Goal: Task Accomplishment & Management: Manage account settings

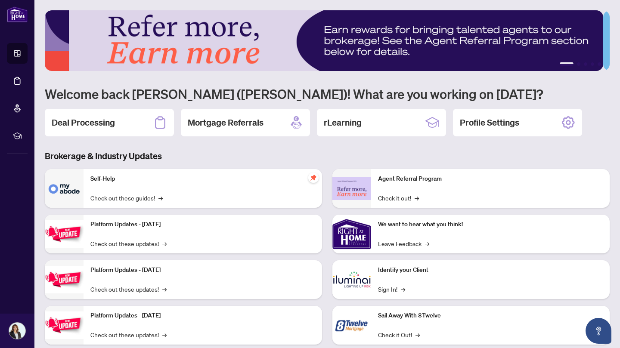
click at [160, 121] on icon at bounding box center [160, 123] width 14 height 14
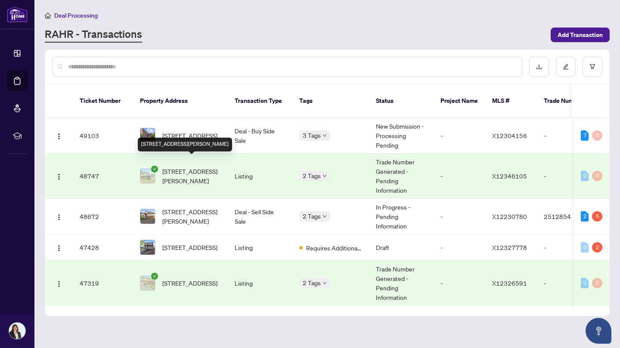
click at [214, 167] on span "[STREET_ADDRESS][PERSON_NAME]" at bounding box center [191, 176] width 59 height 19
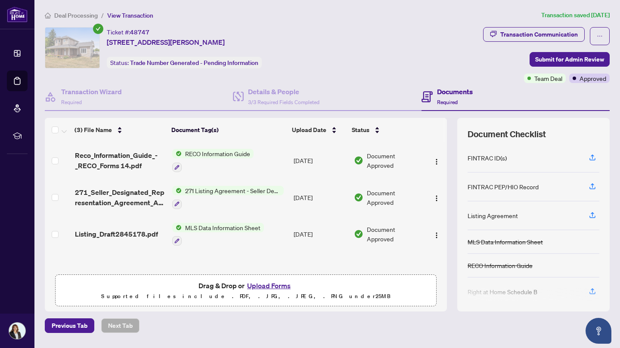
click at [269, 286] on button "Upload Forms" at bounding box center [268, 285] width 49 height 11
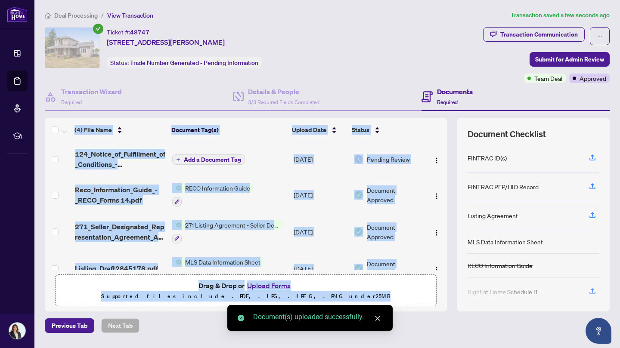
drag, startPoint x: 439, startPoint y: 183, endPoint x: 450, endPoint y: 238, distance: 56.2
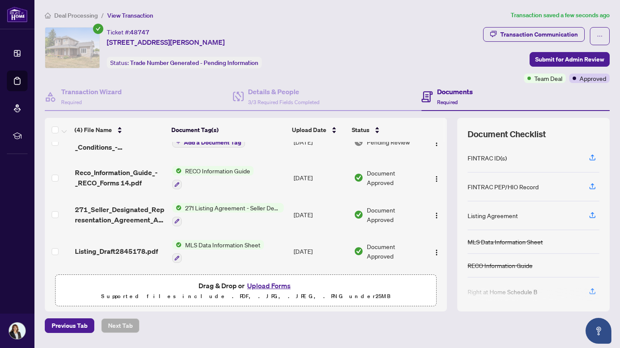
click at [347, 65] on div "Ticket #: 48747 [STREET_ADDRESS][PERSON_NAME] Status: Trade Number Generated - …" at bounding box center [262, 47] width 435 height 41
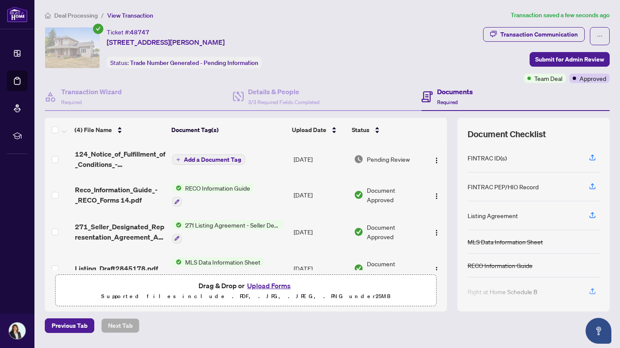
click at [433, 158] on img "button" at bounding box center [436, 160] width 7 height 7
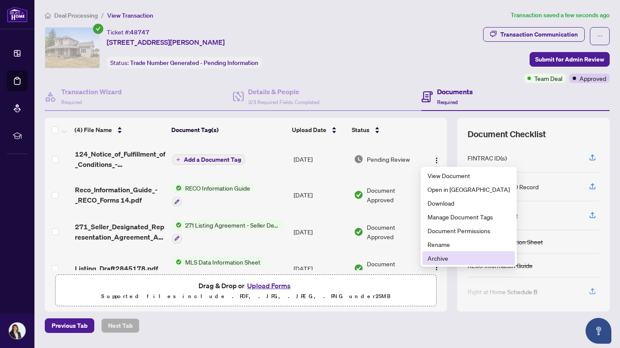
click at [440, 259] on span "Archive" at bounding box center [468, 258] width 82 height 9
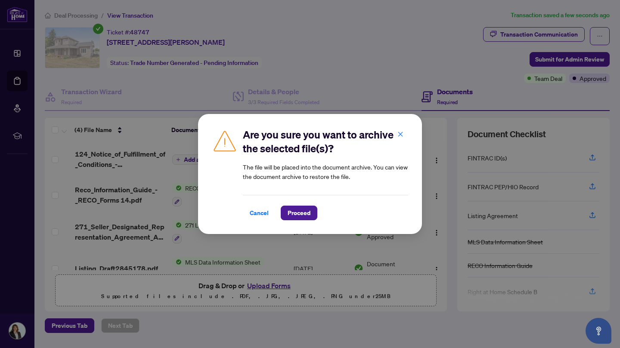
click at [308, 210] on span "Proceed" at bounding box center [299, 213] width 23 height 14
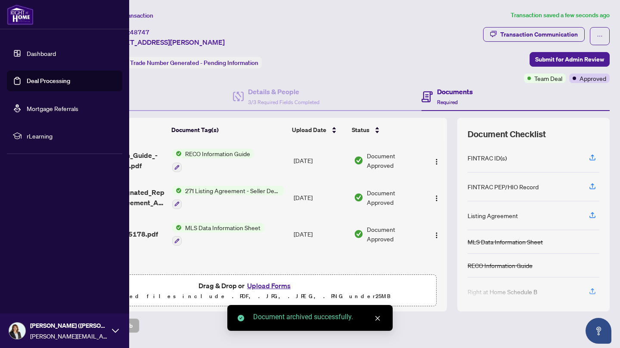
click at [33, 80] on link "Deal Processing" at bounding box center [48, 81] width 43 height 8
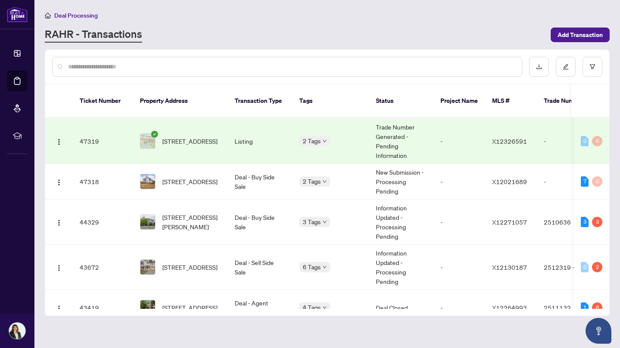
scroll to position [143, 0]
click at [196, 176] on span "[STREET_ADDRESS]" at bounding box center [189, 180] width 55 height 9
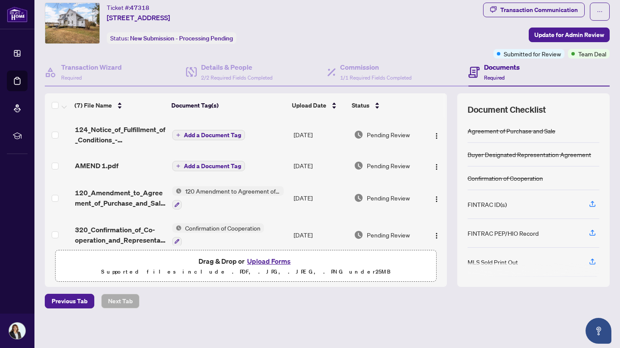
click at [278, 260] on button "Upload Forms" at bounding box center [268, 261] width 49 height 11
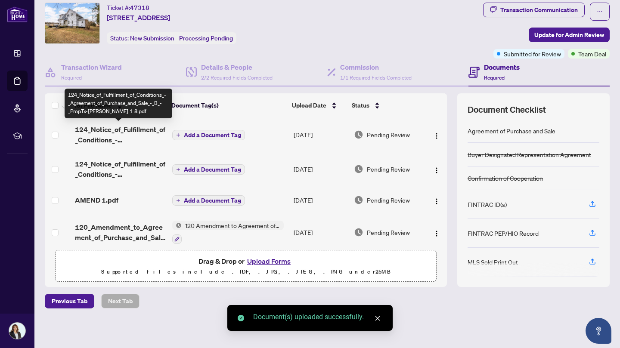
click at [125, 130] on span "124_Notice_of_Fulfillment_of_Conditions_-_Agreement_of_Purchase_and_Sale_-_B_-_…" at bounding box center [120, 134] width 90 height 21
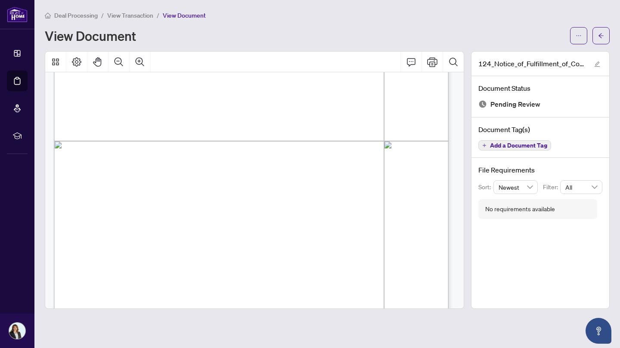
scroll to position [291, 0]
click at [602, 31] on span "button" at bounding box center [601, 36] width 6 height 14
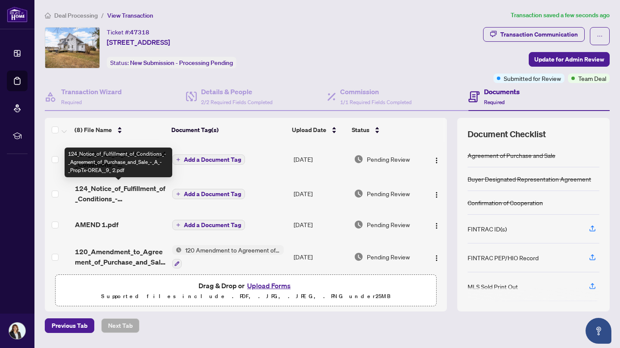
click at [130, 195] on span "124_Notice_of_Fulfillment_of_Conditions_-_Agreement_of_Purchase_and_Sale_-_A_-_…" at bounding box center [120, 193] width 90 height 21
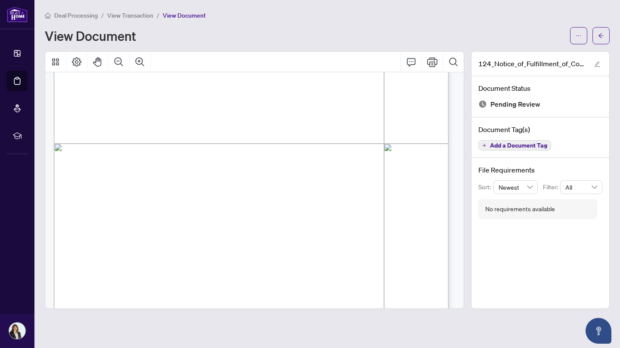
scroll to position [1339, 0]
click at [600, 37] on icon "arrow-left" at bounding box center [601, 36] width 6 height 6
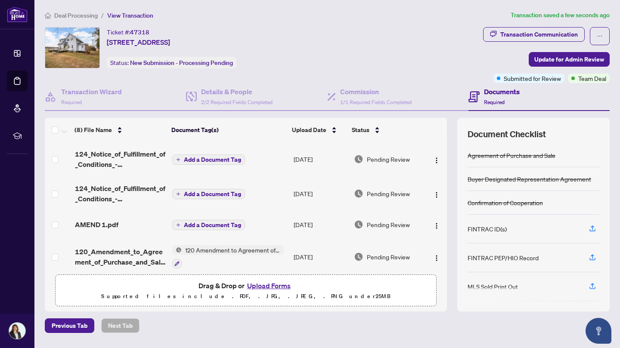
drag, startPoint x: 205, startPoint y: 158, endPoint x: 186, endPoint y: 158, distance: 18.9
click at [186, 158] on span "Add a Document Tag" at bounding box center [212, 160] width 57 height 6
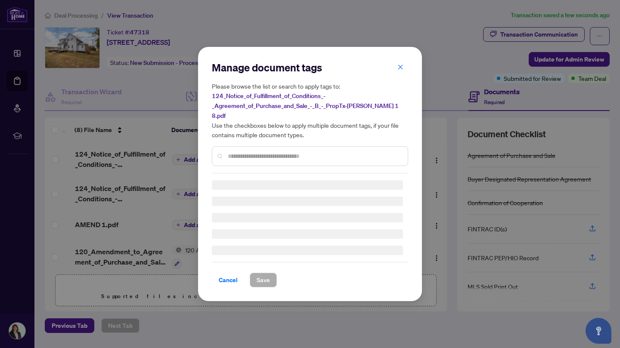
click at [249, 152] on input "text" at bounding box center [314, 156] width 173 height 9
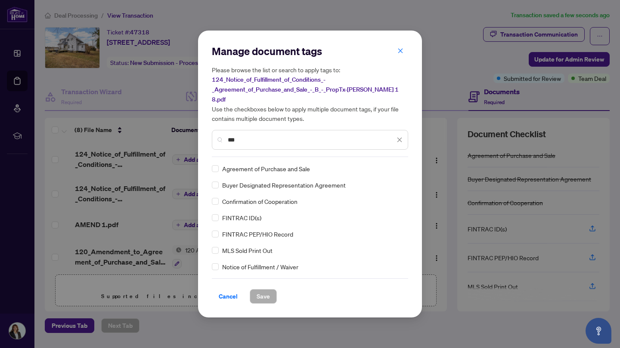
type input "***"
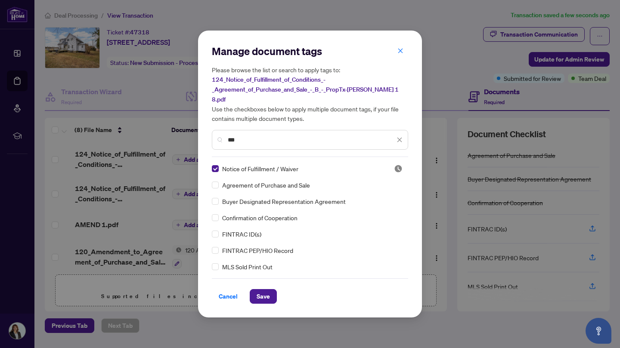
click at [266, 291] on span "Save" at bounding box center [263, 297] width 13 height 14
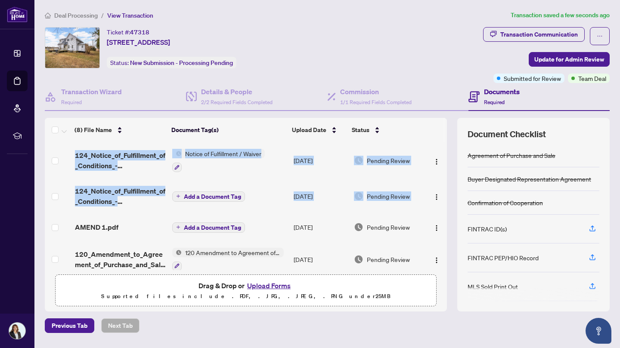
drag, startPoint x: 435, startPoint y: 182, endPoint x: 445, endPoint y: 223, distance: 42.0
click at [445, 223] on div "(8) File Name Document Tag(s) Upload Date Status 124_Notice_of_Fulfillment_of_C…" at bounding box center [327, 215] width 565 height 194
click at [442, 220] on div "(8) File Name Document Tag(s) Upload Date Status 124_Notice_of_Fulfillment_of_C…" at bounding box center [327, 215] width 565 height 194
click at [216, 198] on span "Add a Document Tag" at bounding box center [212, 197] width 57 height 6
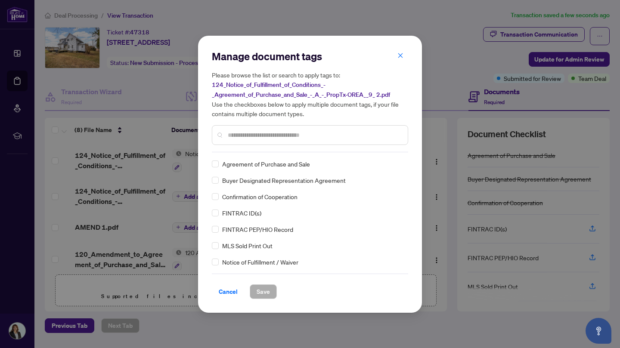
click at [230, 135] on input "text" at bounding box center [314, 134] width 173 height 9
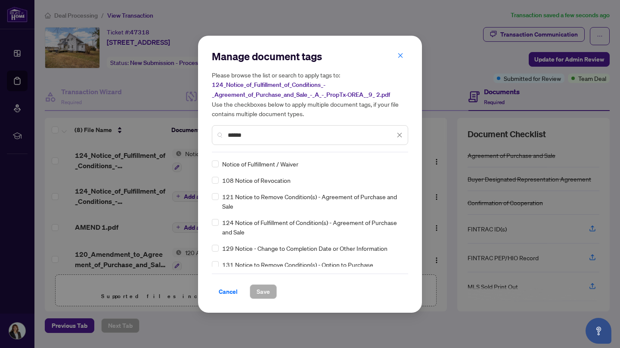
type input "******"
click at [266, 291] on span "Save" at bounding box center [263, 292] width 13 height 14
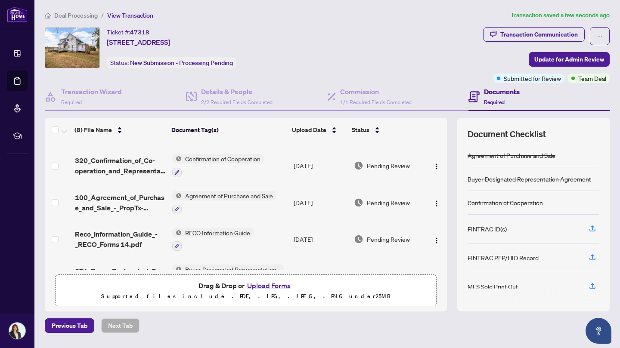
scroll to position [158, 0]
